Goal: Browse casually

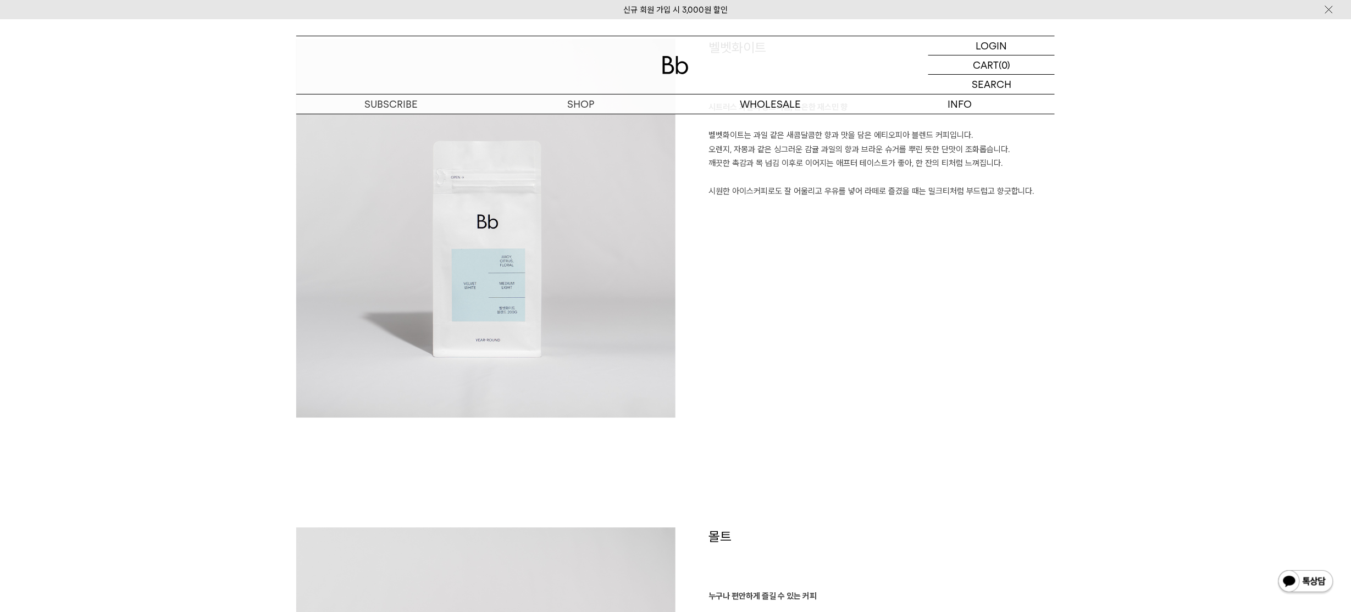
scroll to position [1348, 0]
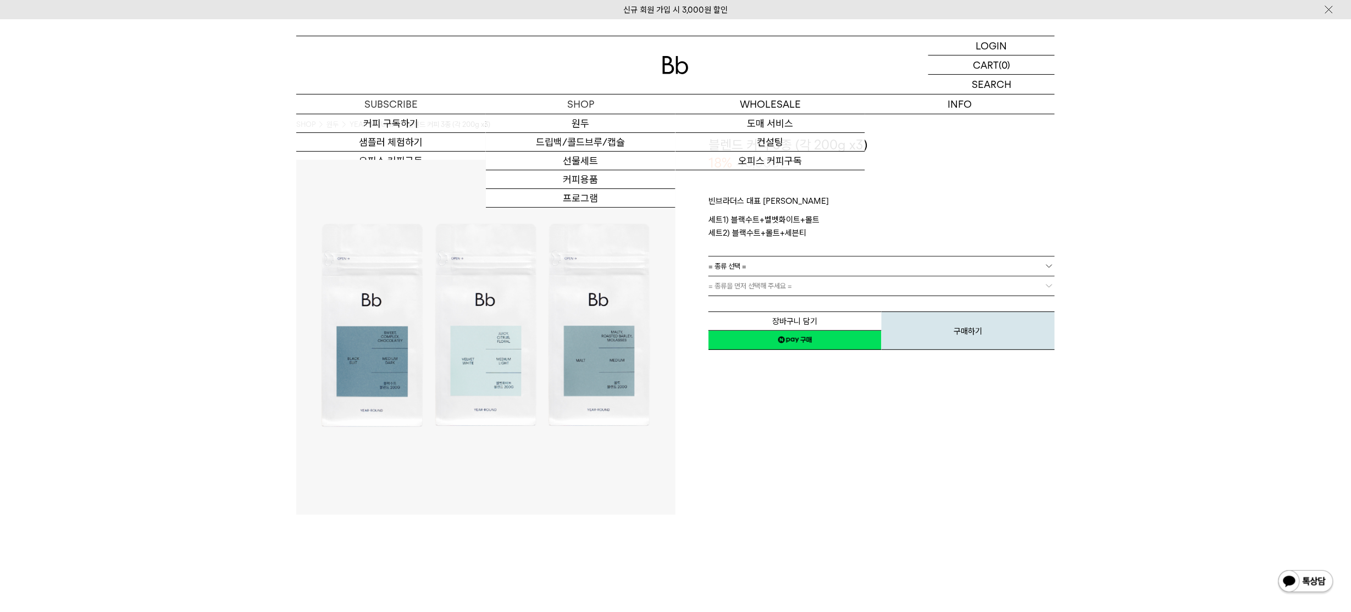
click at [674, 67] on img at bounding box center [675, 65] width 26 height 18
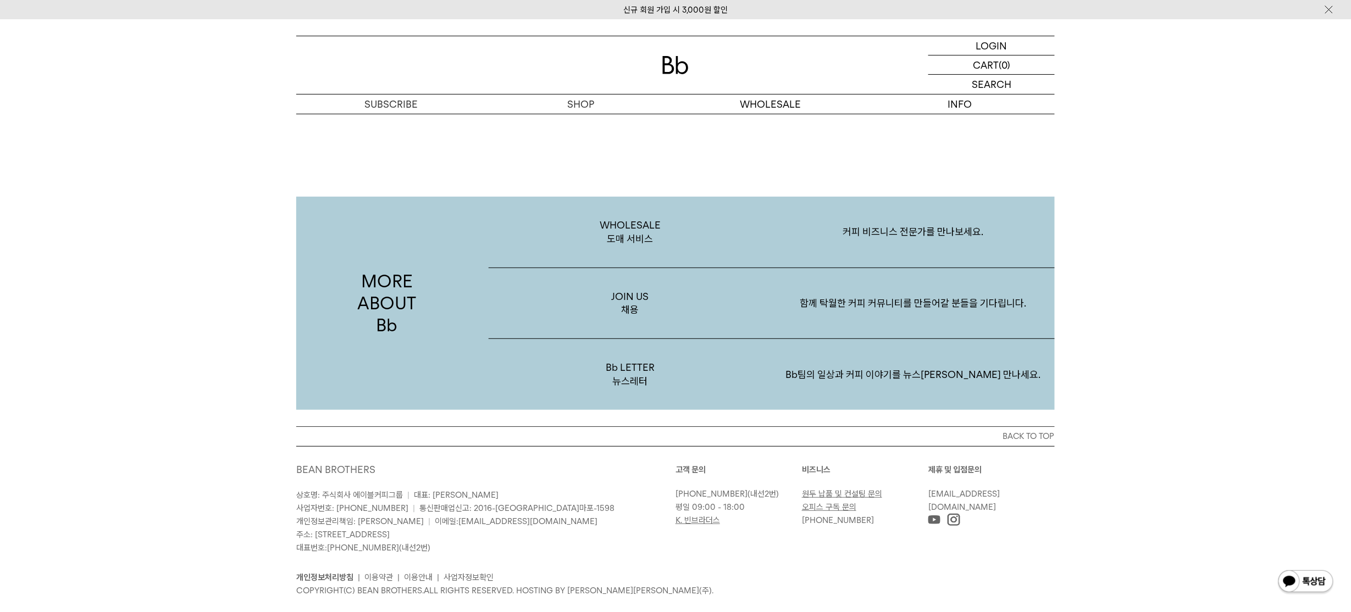
scroll to position [2131, 0]
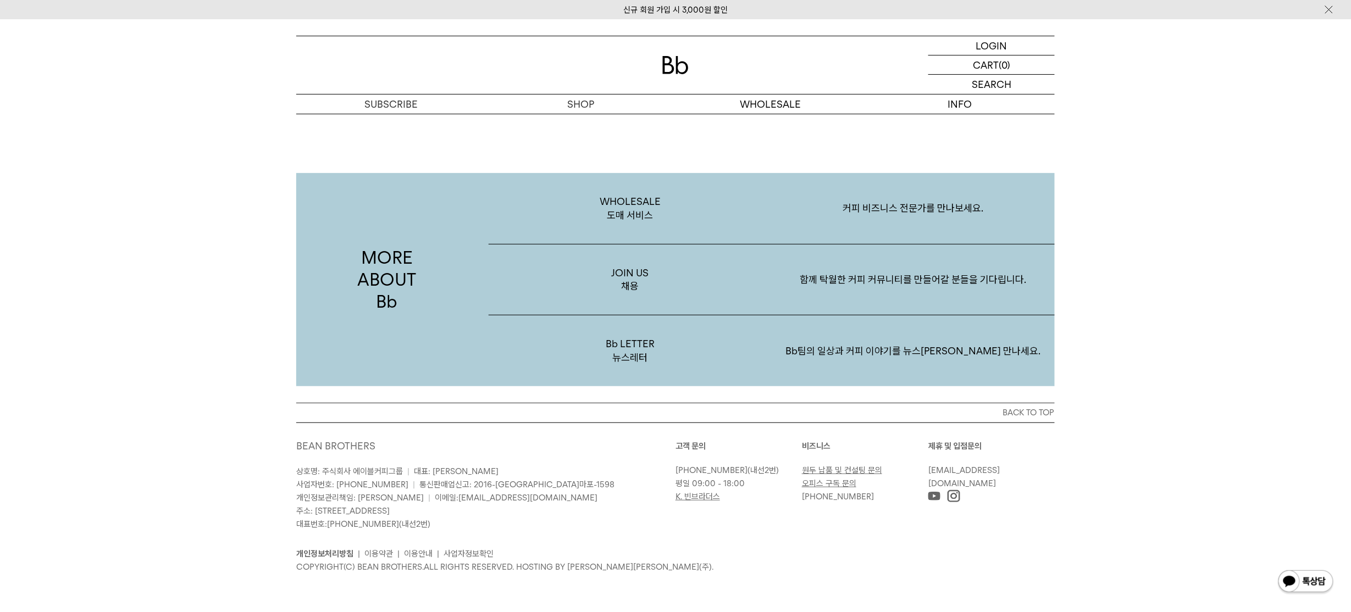
click at [950, 500] on img at bounding box center [953, 496] width 12 height 12
